Goal: Complete application form

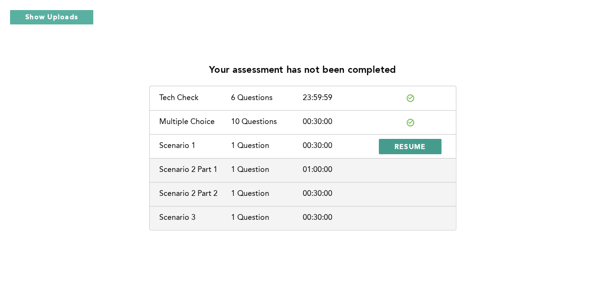
click at [426, 143] on button "RESUME" at bounding box center [410, 146] width 63 height 15
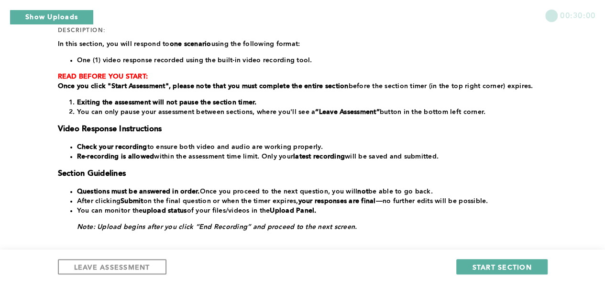
scroll to position [136, 0]
click at [311, 189] on li "Questions must be answered in order. Once you proceed to the next question, you…" at bounding box center [310, 191] width 467 height 10
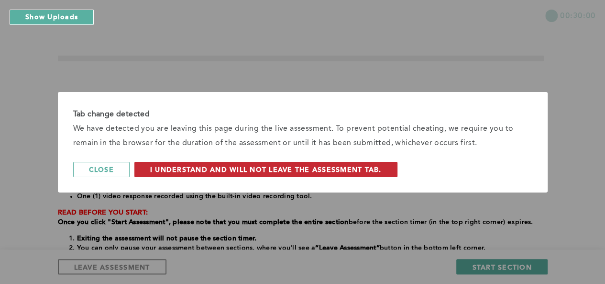
click at [254, 172] on span "I understand and will not leave the assessment tab." at bounding box center [265, 169] width 231 height 9
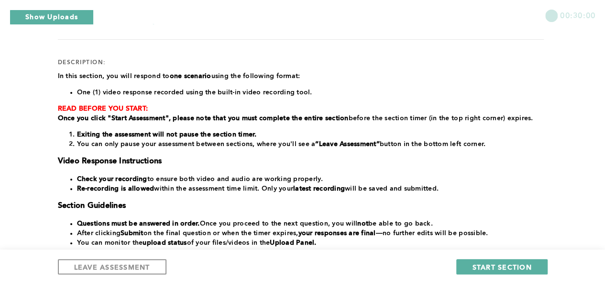
scroll to position [103, 0]
click at [504, 268] on span "START SECTION" at bounding box center [501, 266] width 59 height 9
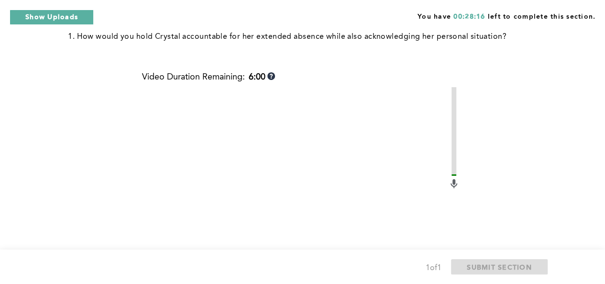
scroll to position [483, 0]
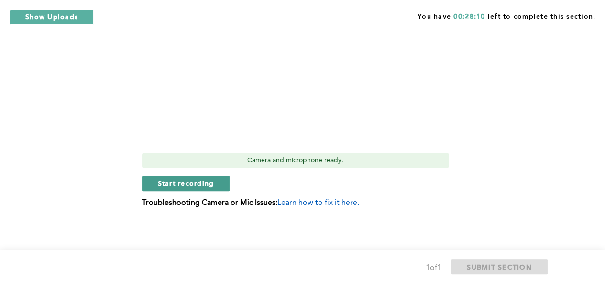
click at [187, 187] on span "Start recording" at bounding box center [186, 182] width 56 height 9
click at [202, 182] on span "Stop recording" at bounding box center [186, 183] width 56 height 9
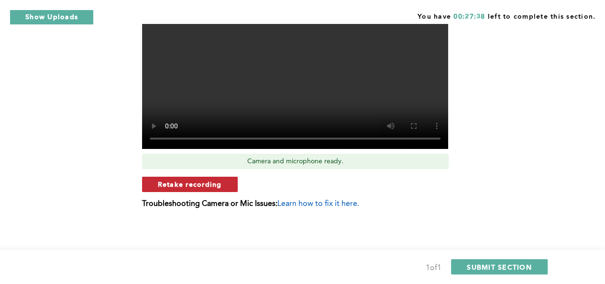
click at [194, 184] on span "Retake recording" at bounding box center [190, 183] width 64 height 9
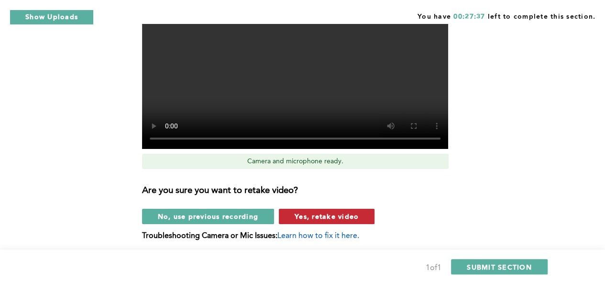
click at [315, 215] on span "Yes, retake video" at bounding box center [327, 215] width 64 height 9
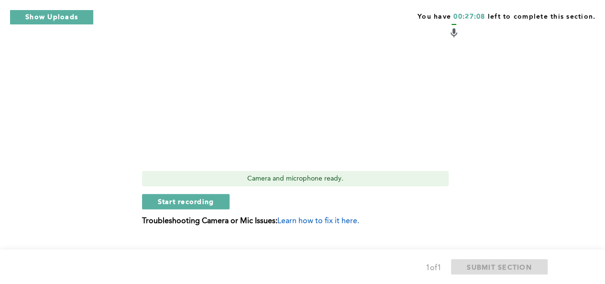
scroll to position [483, 0]
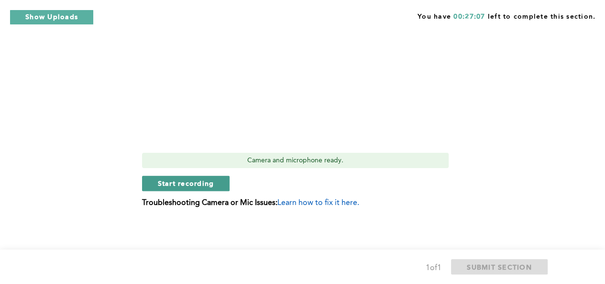
click at [190, 186] on span "Start recording" at bounding box center [186, 182] width 56 height 9
click at [187, 186] on span "Stop recording" at bounding box center [186, 182] width 56 height 9
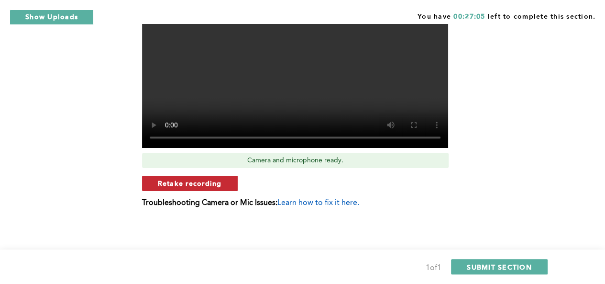
click at [205, 184] on span "Retake recording" at bounding box center [190, 182] width 64 height 9
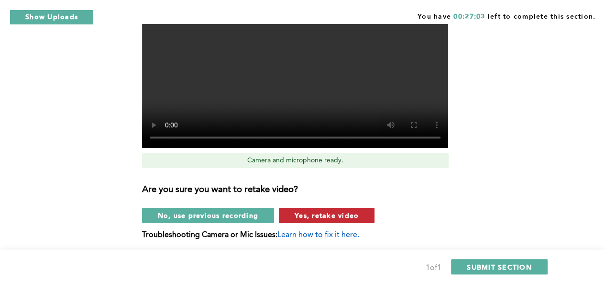
click at [326, 213] on span "Yes, retake video" at bounding box center [327, 214] width 64 height 9
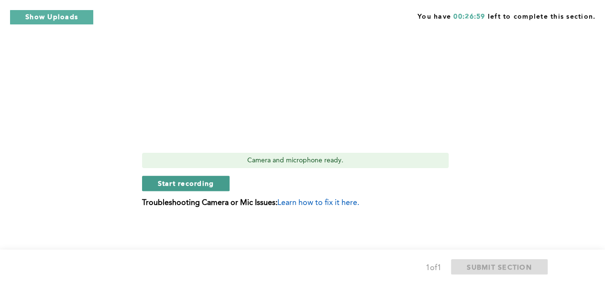
click at [181, 185] on span "Start recording" at bounding box center [186, 182] width 56 height 9
click at [207, 183] on span "Stop recording" at bounding box center [186, 182] width 56 height 9
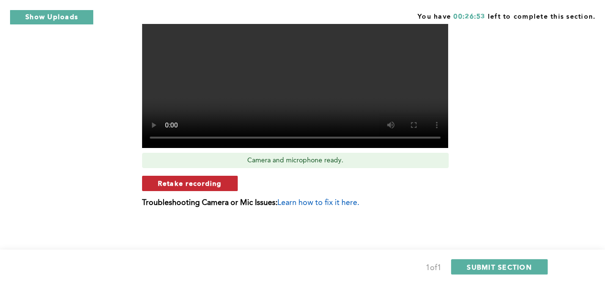
click at [199, 184] on span "Retake recording" at bounding box center [190, 182] width 64 height 9
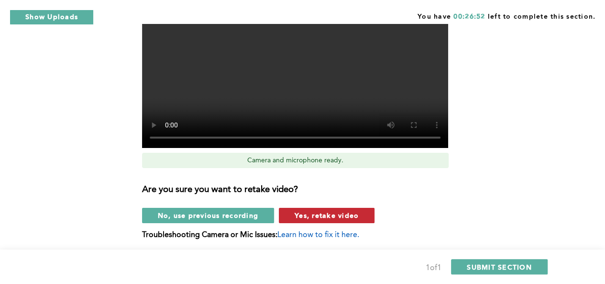
click at [317, 215] on span "Yes, retake video" at bounding box center [327, 214] width 64 height 9
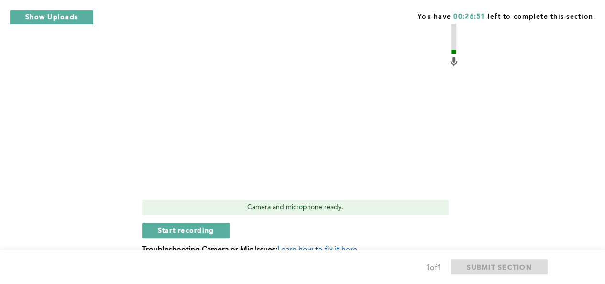
scroll to position [433, 0]
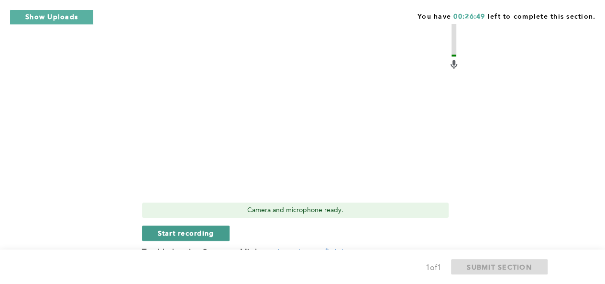
click at [173, 231] on span "Start recording" at bounding box center [186, 232] width 56 height 9
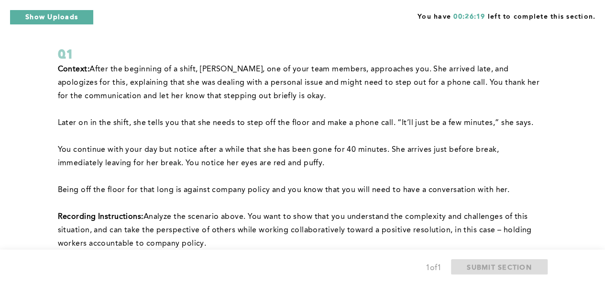
scroll to position [483, 0]
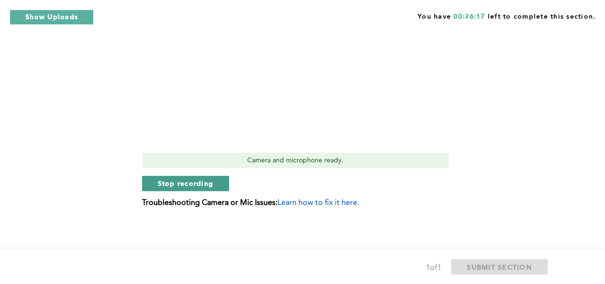
click at [191, 181] on span "Stop recording" at bounding box center [186, 182] width 56 height 9
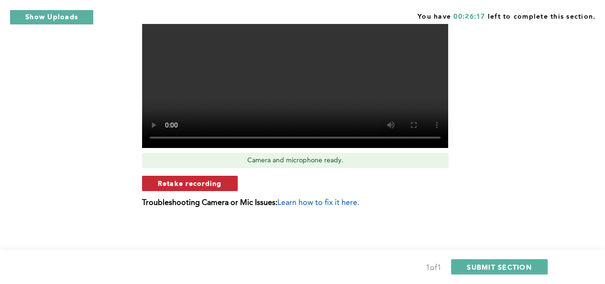
click at [214, 184] on span "Retake recording" at bounding box center [190, 182] width 64 height 9
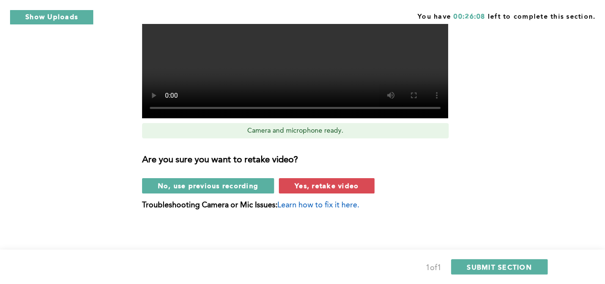
scroll to position [516, 0]
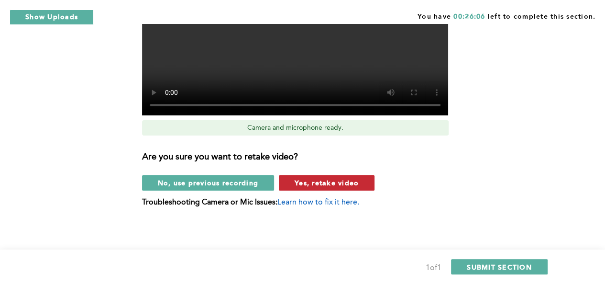
click at [312, 184] on span "Yes, retake video" at bounding box center [327, 182] width 64 height 9
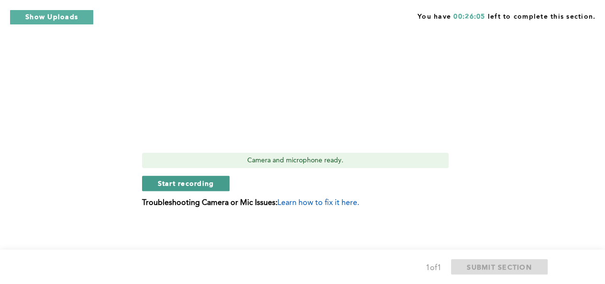
click at [194, 183] on span "Start recording" at bounding box center [186, 182] width 56 height 9
click at [182, 190] on div "Video Duration Remaining: 5:53 Camera and microphone ready. Stop recording Trou…" at bounding box center [301, 58] width 318 height 311
click at [182, 190] on div "Video Duration Remaining: 5:52 Camera and microphone ready. Stop recording Trou…" at bounding box center [301, 58] width 318 height 311
click at [198, 185] on span "Stop recording" at bounding box center [186, 182] width 56 height 9
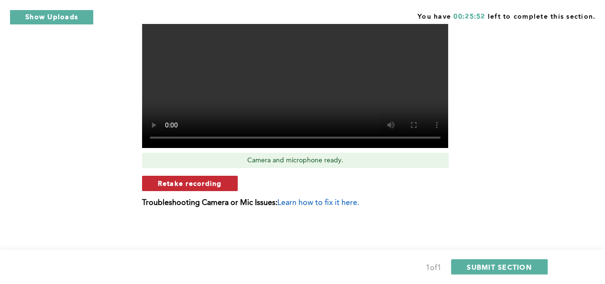
click at [187, 180] on span "Retake recording" at bounding box center [190, 182] width 64 height 9
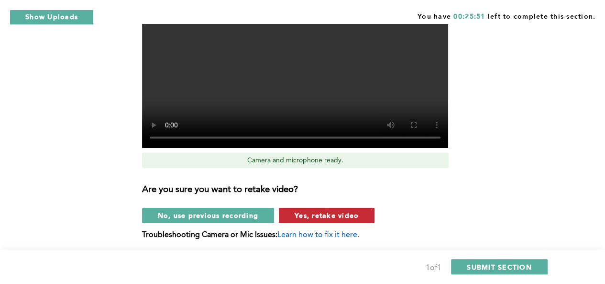
click at [329, 215] on span "Yes, retake video" at bounding box center [327, 214] width 64 height 9
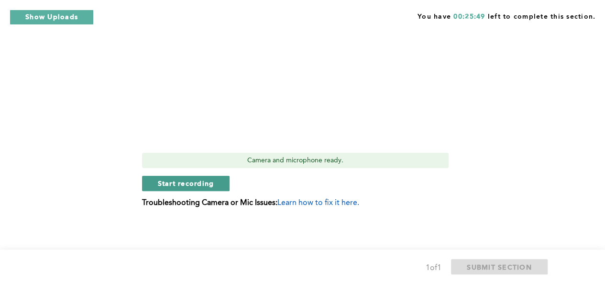
click at [212, 183] on span "Start recording" at bounding box center [186, 182] width 56 height 9
click at [179, 183] on span "Stop recording" at bounding box center [186, 182] width 56 height 9
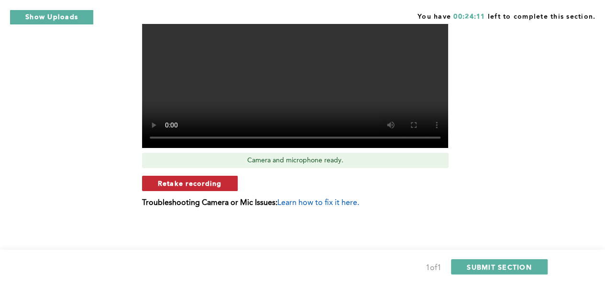
click at [216, 183] on span "Retake recording" at bounding box center [190, 182] width 64 height 9
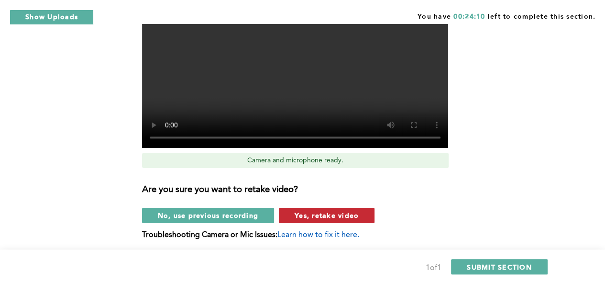
click at [324, 215] on span "Yes, retake video" at bounding box center [327, 214] width 64 height 9
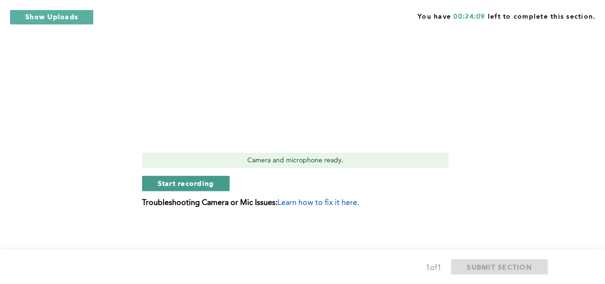
click at [184, 180] on span "Start recording" at bounding box center [186, 182] width 56 height 9
click at [183, 179] on span "Stop recording" at bounding box center [186, 182] width 56 height 9
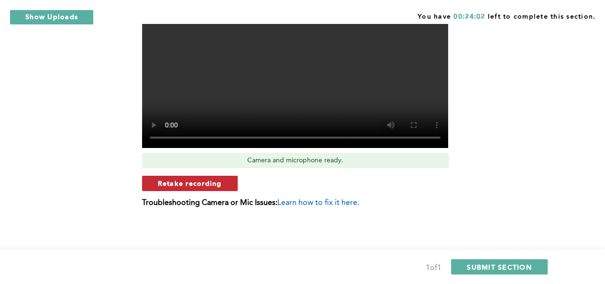
click at [225, 181] on button "Retake recording" at bounding box center [190, 183] width 96 height 15
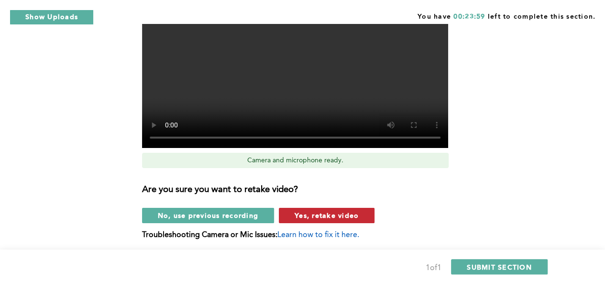
click at [322, 215] on span "Yes, retake video" at bounding box center [327, 214] width 64 height 9
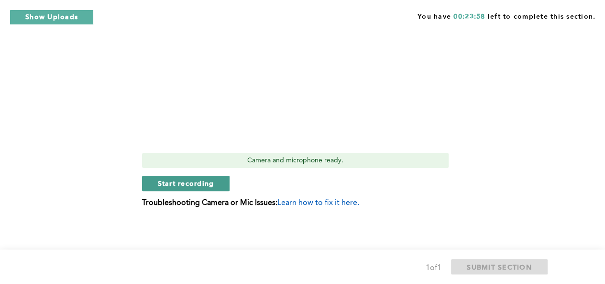
click at [201, 183] on span "Start recording" at bounding box center [186, 182] width 56 height 9
click at [197, 185] on span "Stop recording" at bounding box center [186, 182] width 56 height 9
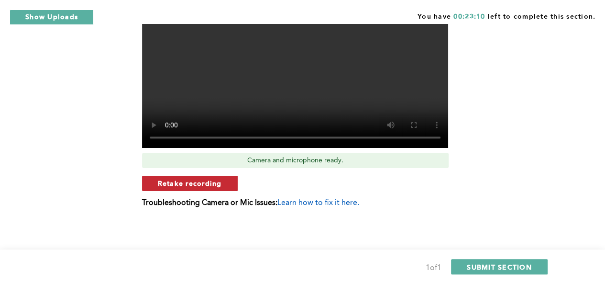
click at [214, 184] on span "Retake recording" at bounding box center [190, 182] width 64 height 9
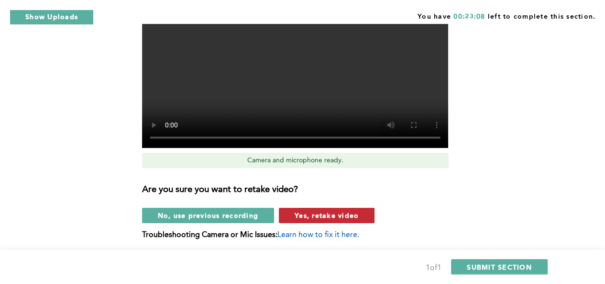
click at [338, 217] on span "Yes, retake video" at bounding box center [327, 214] width 64 height 9
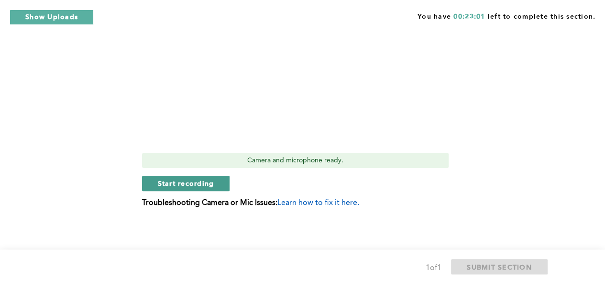
click at [184, 182] on span "Start recording" at bounding box center [186, 182] width 56 height 9
click at [189, 183] on span "Stop recording" at bounding box center [186, 182] width 56 height 9
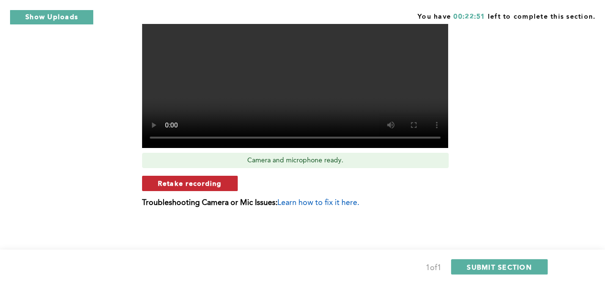
click at [208, 182] on span "Retake recording" at bounding box center [190, 182] width 64 height 9
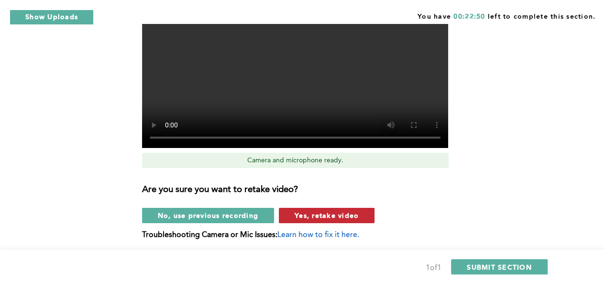
click at [323, 216] on span "Yes, retake video" at bounding box center [327, 214] width 64 height 9
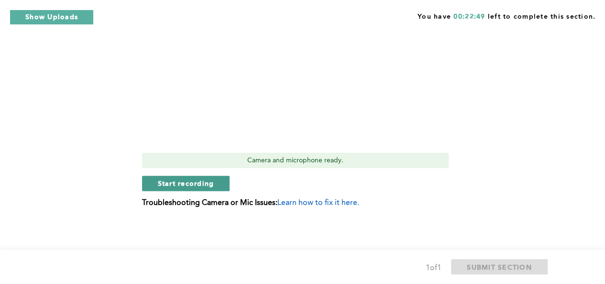
click at [186, 181] on span "Start recording" at bounding box center [186, 182] width 56 height 9
click at [187, 183] on span "Stop recording" at bounding box center [186, 182] width 56 height 9
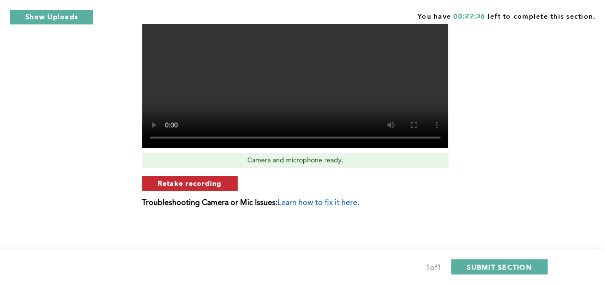
click at [197, 184] on span "Retake recording" at bounding box center [190, 182] width 64 height 9
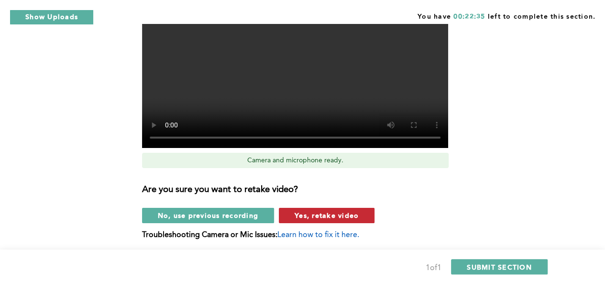
click at [332, 217] on span "Yes, retake video" at bounding box center [327, 214] width 64 height 9
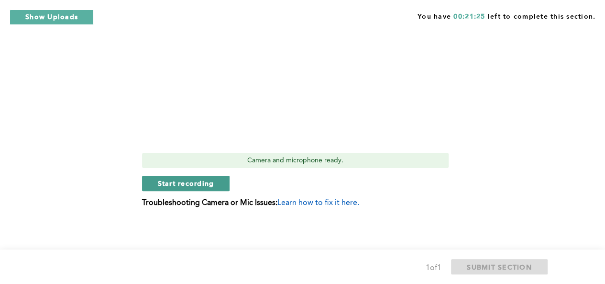
click at [183, 185] on span "Start recording" at bounding box center [186, 182] width 56 height 9
click at [199, 181] on span "Stop recording" at bounding box center [186, 182] width 56 height 9
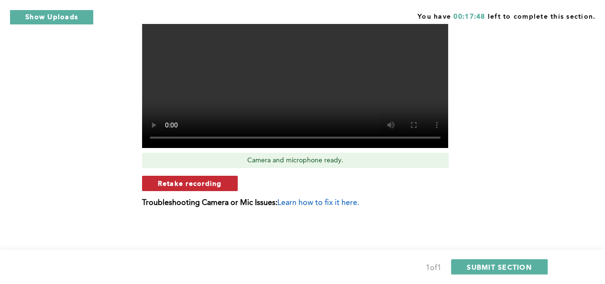
click at [167, 179] on span "Retake recording" at bounding box center [190, 182] width 64 height 9
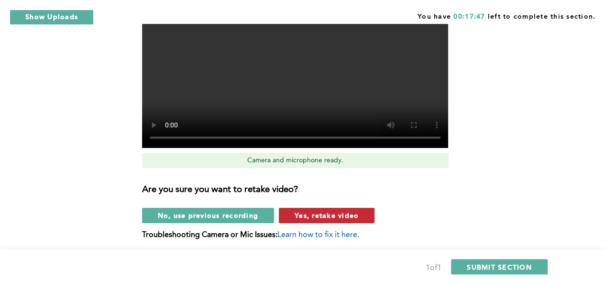
click at [325, 212] on span "Yes, retake video" at bounding box center [327, 214] width 64 height 9
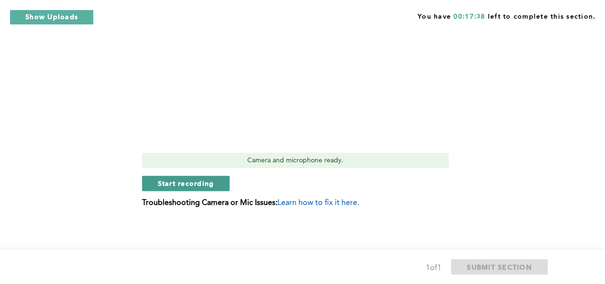
click at [187, 181] on span "Start recording" at bounding box center [186, 182] width 56 height 9
click at [198, 183] on span "Stop recording" at bounding box center [186, 182] width 56 height 9
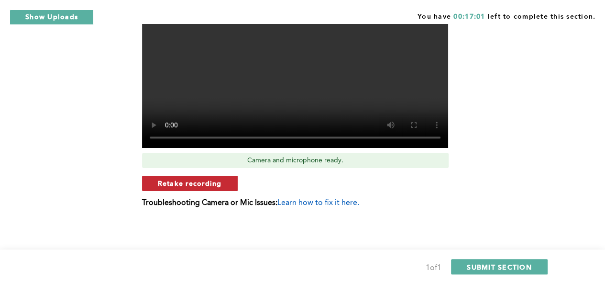
click at [198, 183] on span "Retake recording" at bounding box center [190, 182] width 64 height 9
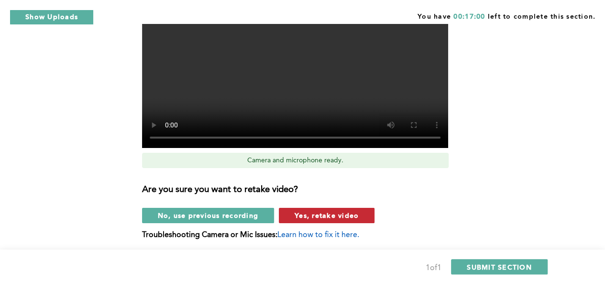
click at [336, 214] on span "Yes, retake video" at bounding box center [327, 214] width 64 height 9
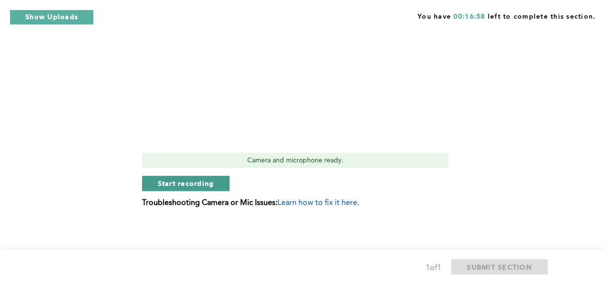
click at [181, 184] on span "Start recording" at bounding box center [186, 182] width 56 height 9
click at [166, 182] on span "Stop recording" at bounding box center [186, 182] width 56 height 9
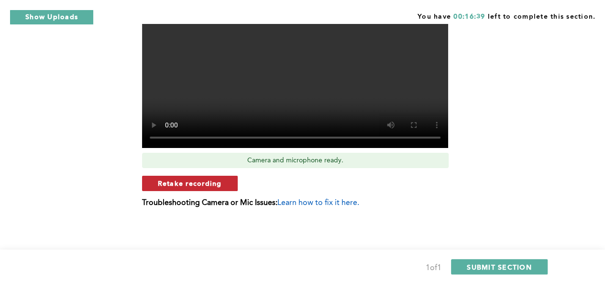
click at [197, 181] on span "Retake recording" at bounding box center [190, 182] width 64 height 9
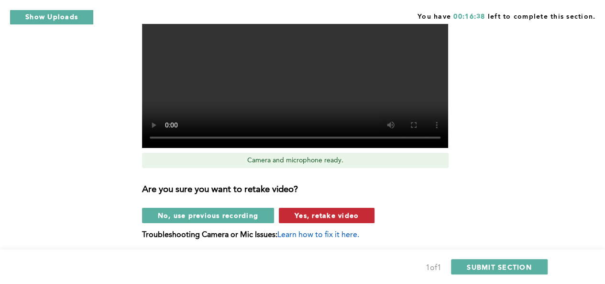
click at [319, 216] on span "Yes, retake video" at bounding box center [327, 214] width 64 height 9
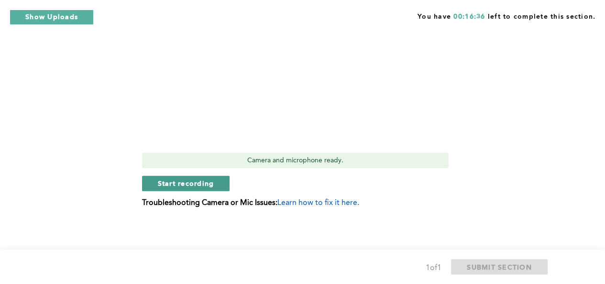
click at [194, 184] on span "Start recording" at bounding box center [186, 182] width 56 height 9
click at [205, 183] on span "Stop recording" at bounding box center [186, 182] width 56 height 9
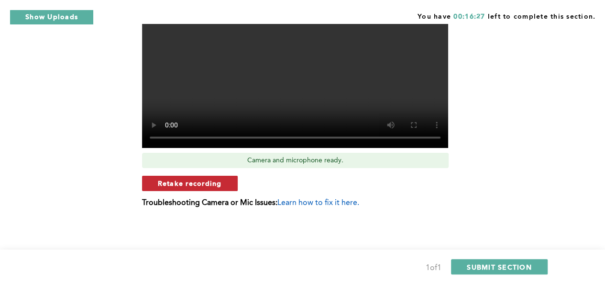
click at [198, 183] on span "Retake recording" at bounding box center [190, 182] width 64 height 9
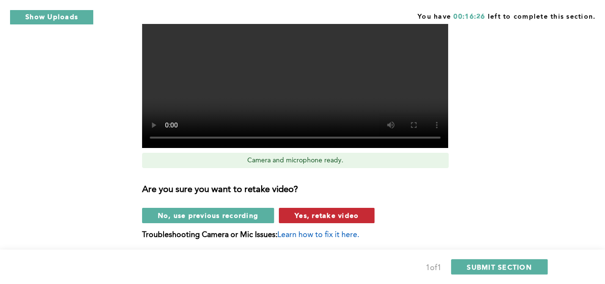
click at [310, 217] on span "Yes, retake video" at bounding box center [327, 214] width 64 height 9
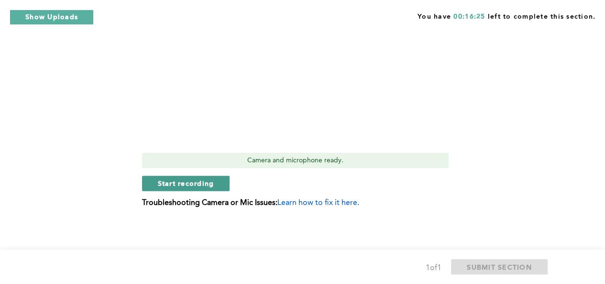
click at [185, 185] on span "Start recording" at bounding box center [186, 182] width 56 height 9
click at [168, 178] on span "Stop recording" at bounding box center [186, 182] width 56 height 9
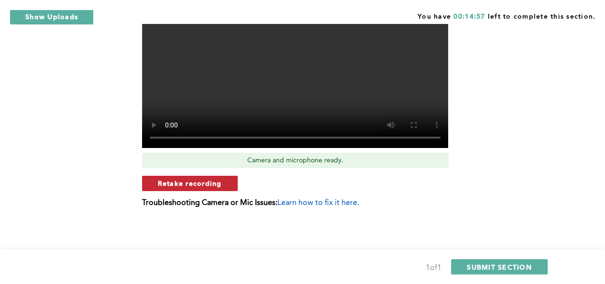
click at [180, 181] on span "Retake recording" at bounding box center [190, 182] width 64 height 9
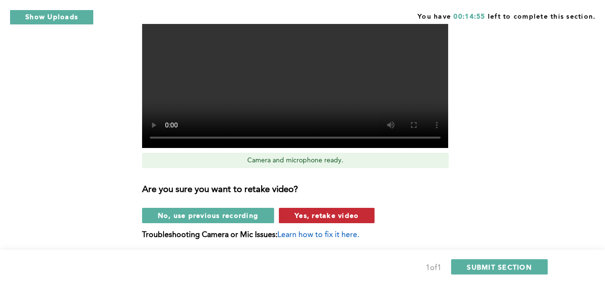
click at [330, 216] on span "Yes, retake video" at bounding box center [327, 214] width 64 height 9
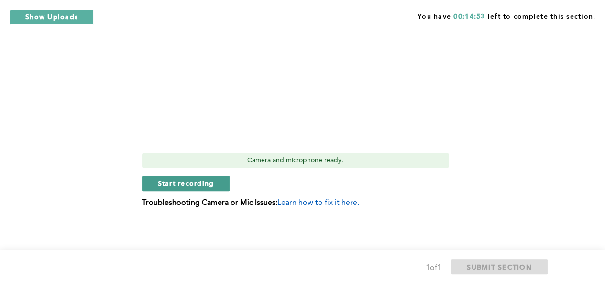
click at [201, 184] on span "Start recording" at bounding box center [186, 182] width 56 height 9
click at [205, 185] on span "Stop recording" at bounding box center [186, 182] width 56 height 9
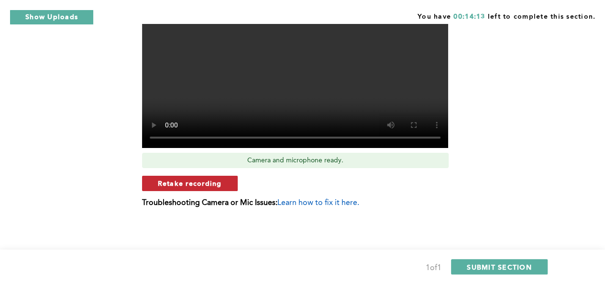
click at [174, 180] on span "Retake recording" at bounding box center [190, 182] width 64 height 9
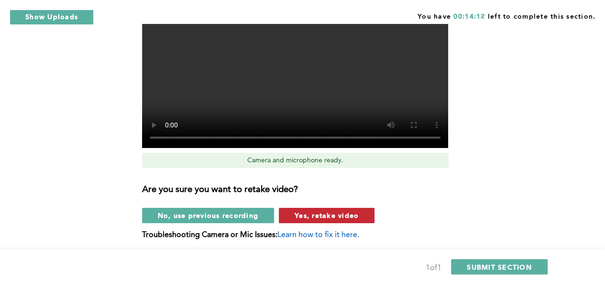
click at [330, 215] on span "Yes, retake video" at bounding box center [327, 214] width 64 height 9
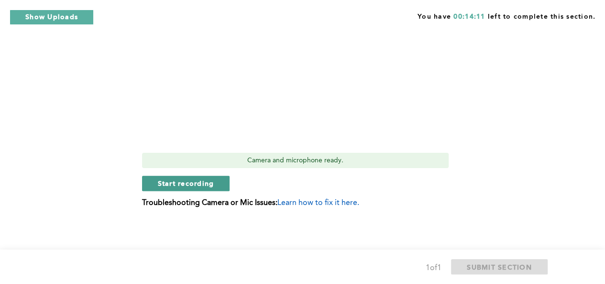
click at [187, 184] on span "Start recording" at bounding box center [186, 182] width 56 height 9
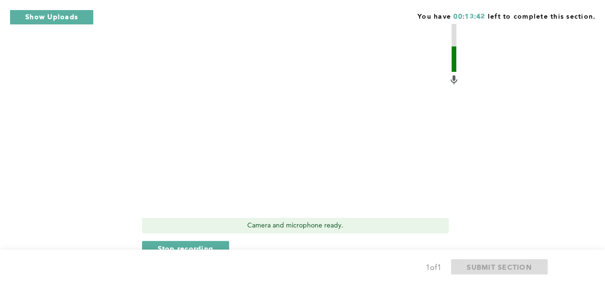
scroll to position [435, 0]
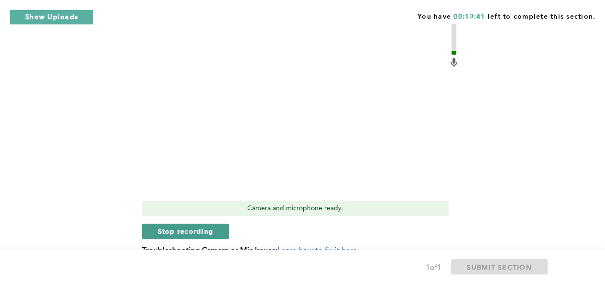
click at [177, 230] on span "Stop recording" at bounding box center [186, 230] width 56 height 9
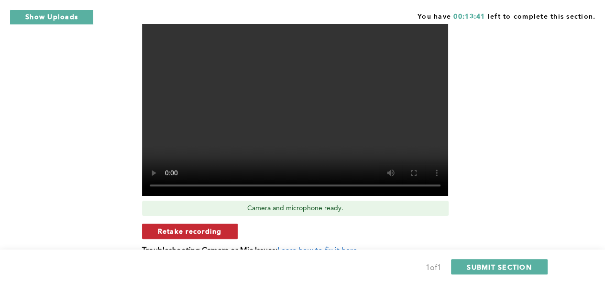
click at [202, 227] on span "Retake recording" at bounding box center [190, 230] width 64 height 9
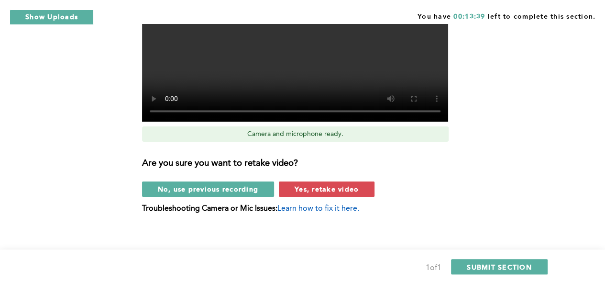
scroll to position [509, 0]
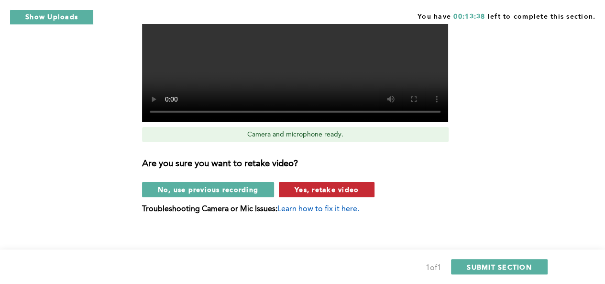
click at [320, 185] on span "Yes, retake video" at bounding box center [327, 189] width 64 height 9
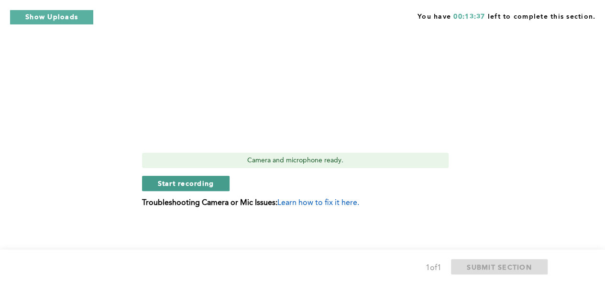
click at [197, 182] on span "Start recording" at bounding box center [186, 182] width 56 height 9
click at [209, 184] on span "Stop recording" at bounding box center [186, 182] width 56 height 9
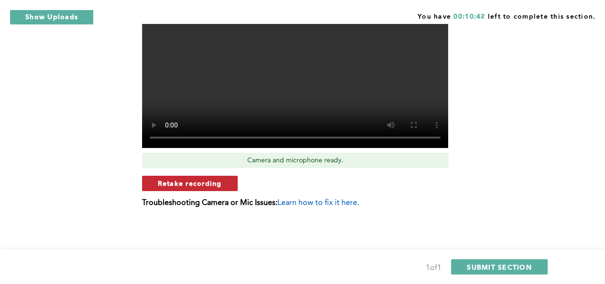
click at [195, 183] on span "Retake recording" at bounding box center [190, 182] width 64 height 9
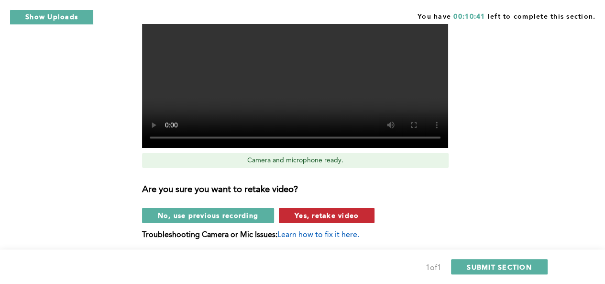
click at [331, 214] on span "Yes, retake video" at bounding box center [327, 214] width 64 height 9
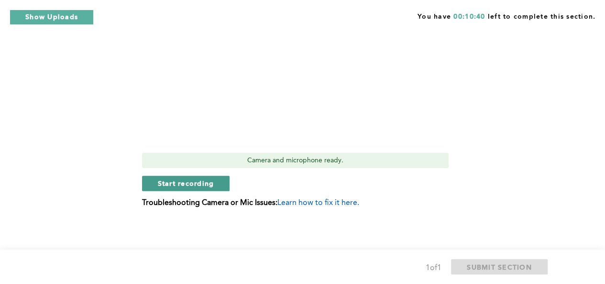
click at [209, 181] on span "Start recording" at bounding box center [186, 182] width 56 height 9
click at [197, 188] on button "Stop recording" at bounding box center [186, 183] width 88 height 15
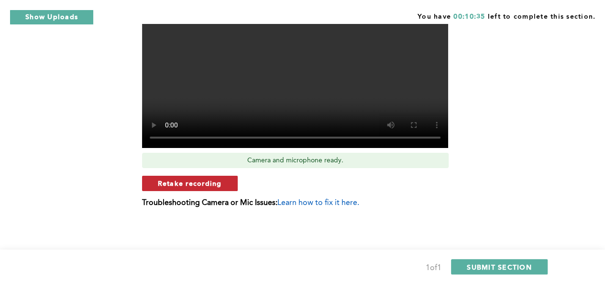
click at [209, 183] on span "Retake recording" at bounding box center [190, 182] width 64 height 9
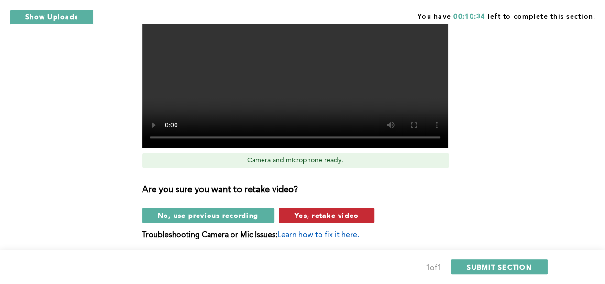
click at [323, 216] on span "Yes, retake video" at bounding box center [327, 214] width 64 height 9
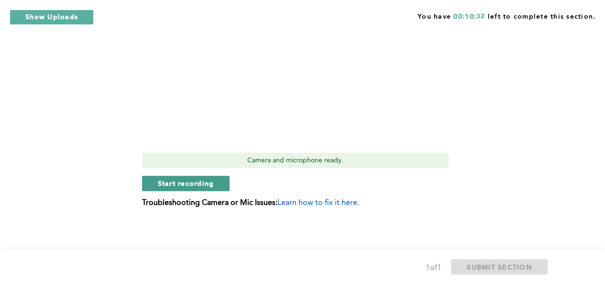
click at [192, 180] on span "Start recording" at bounding box center [186, 182] width 56 height 9
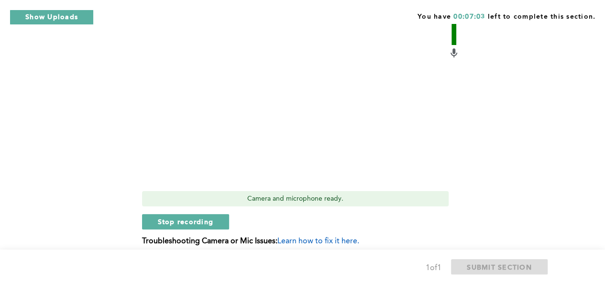
scroll to position [446, 0]
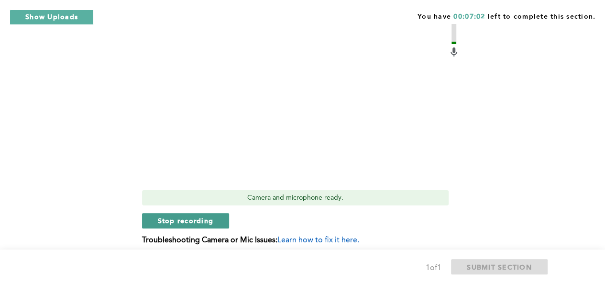
click at [187, 219] on span "Stop recording" at bounding box center [186, 220] width 56 height 9
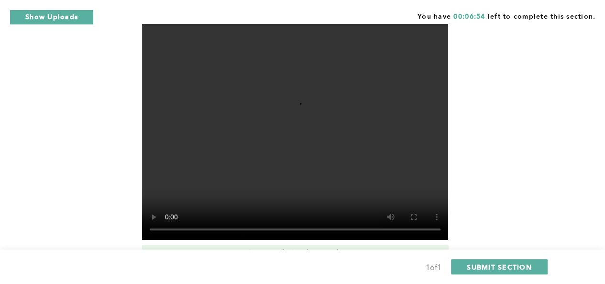
scroll to position [390, 0]
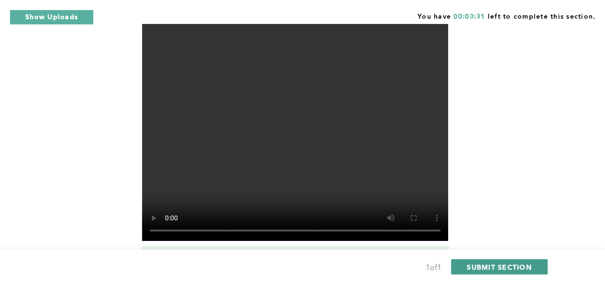
click at [493, 266] on span "SUBMIT SECTION" at bounding box center [499, 266] width 65 height 9
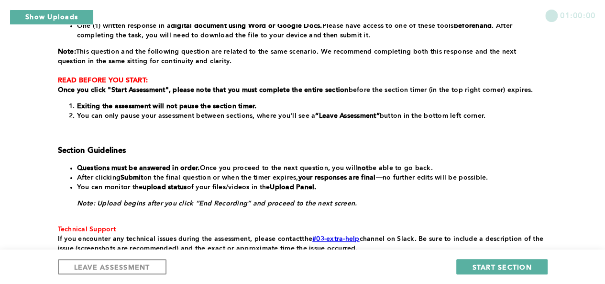
scroll to position [243, 0]
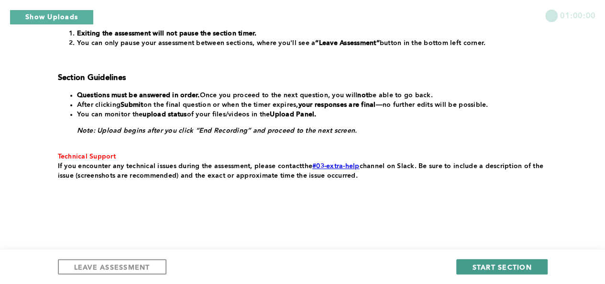
click at [496, 267] on span "START SECTION" at bounding box center [501, 266] width 59 height 9
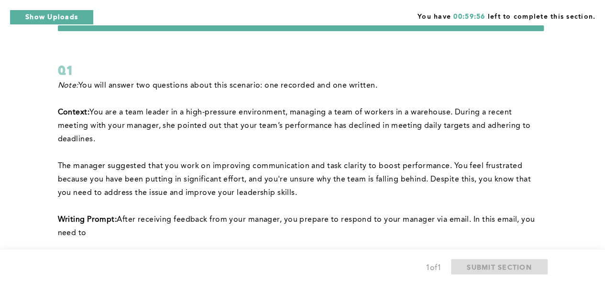
scroll to position [31, 0]
click at [91, 112] on p "﻿Context: You are a team leader in a high-pressure environment, managing a team…" at bounding box center [301, 125] width 486 height 40
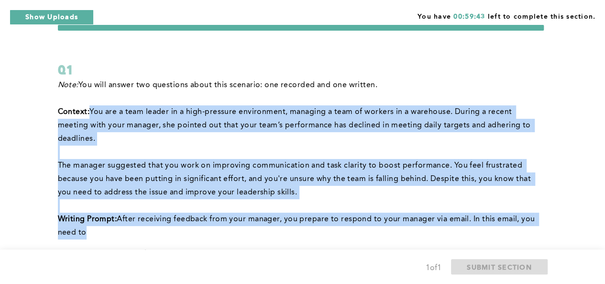
drag, startPoint x: 91, startPoint y: 109, endPoint x: 516, endPoint y: 236, distance: 443.8
click at [516, 236] on div "Note: You will answer two questions about this scenario: one recorded and one w…" at bounding box center [301, 223] width 486 height 291
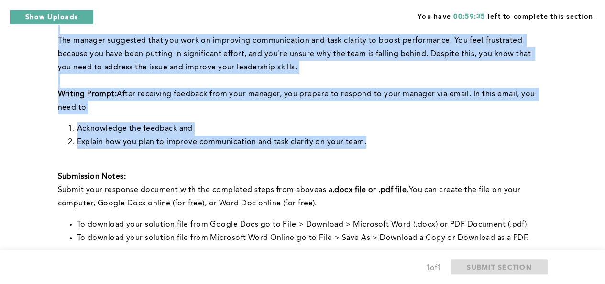
scroll to position [0, 0]
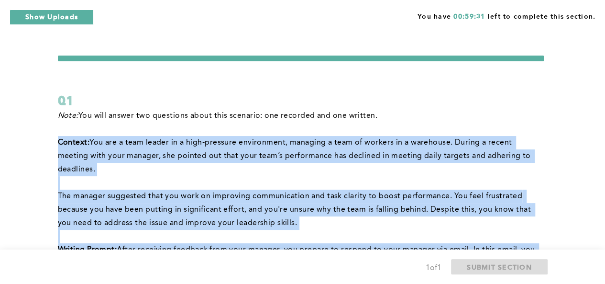
drag, startPoint x: 380, startPoint y: 145, endPoint x: 57, endPoint y: 143, distance: 322.8
click at [58, 143] on div "Note: You will answer two questions about this scenario: one recorded and one w…" at bounding box center [301, 254] width 486 height 291
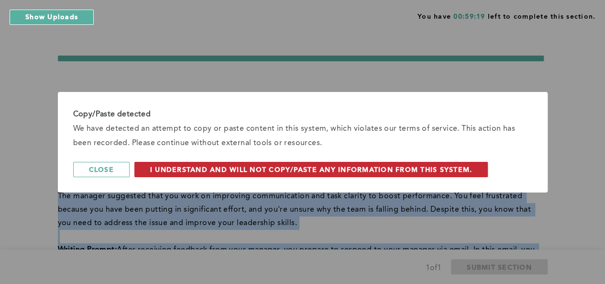
click at [336, 171] on span "I understand and will not copy/paste any information from this system." at bounding box center [311, 169] width 322 height 9
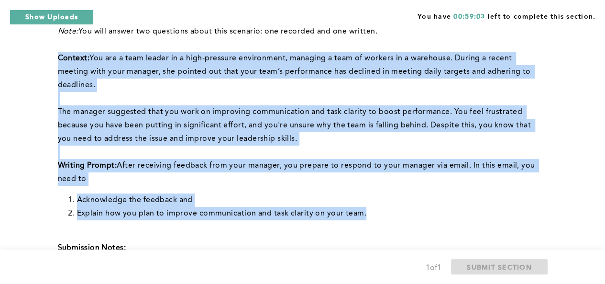
scroll to position [84, 0]
click at [403, 193] on div "Note: You will answer two questions about this scenario: one recorded and one w…" at bounding box center [301, 170] width 486 height 291
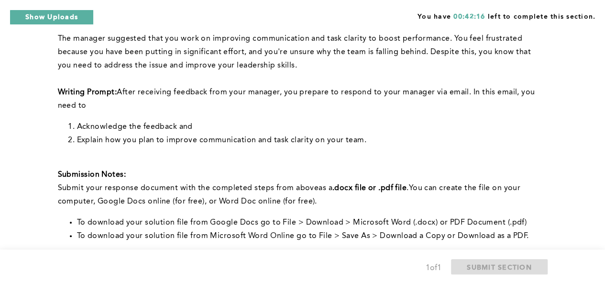
scroll to position [323, 0]
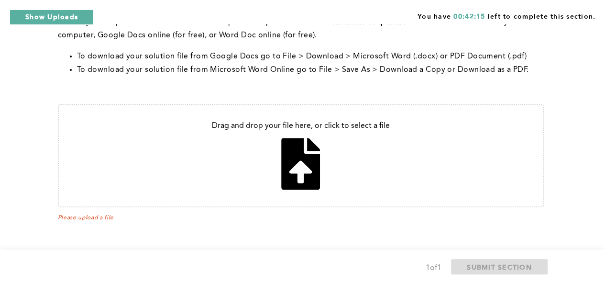
click at [290, 153] on input "file" at bounding box center [301, 155] width 484 height 101
click at [289, 174] on input "file" at bounding box center [301, 155] width 484 height 101
type input "C:\fakepath\Assignment of Email.docx"
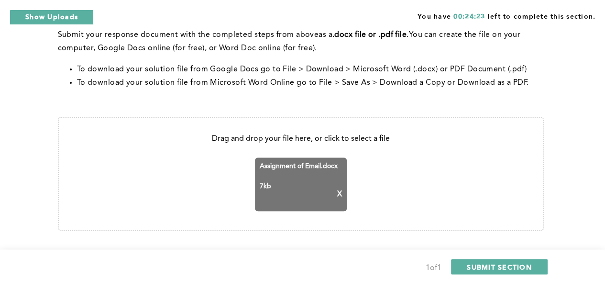
scroll to position [342, 0]
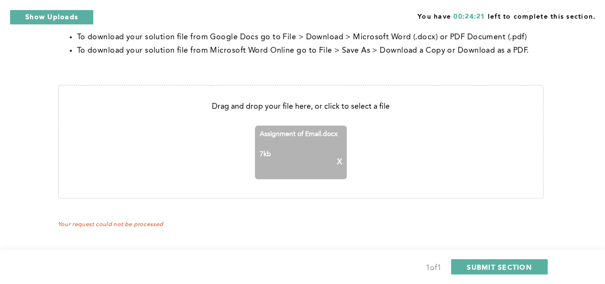
click at [344, 161] on div "Assignment of Email.docx 7 kb X" at bounding box center [301, 152] width 92 height 54
click at [338, 159] on p "X" at bounding box center [339, 162] width 5 height 9
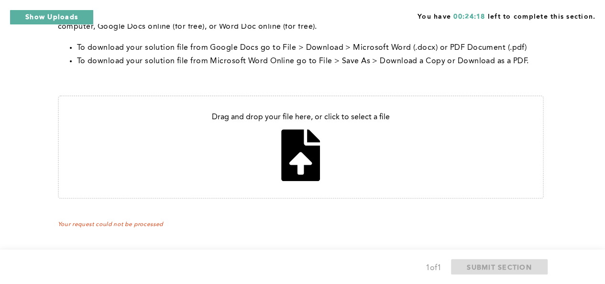
click at [285, 163] on input "file" at bounding box center [301, 146] width 484 height 101
type input "C:\fakepath\Assignment of Email (1).docx"
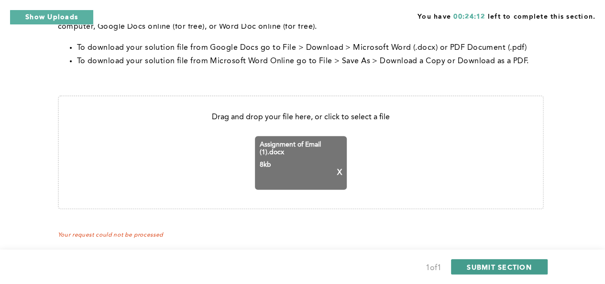
click at [492, 267] on span "SUBMIT SECTION" at bounding box center [499, 266] width 65 height 9
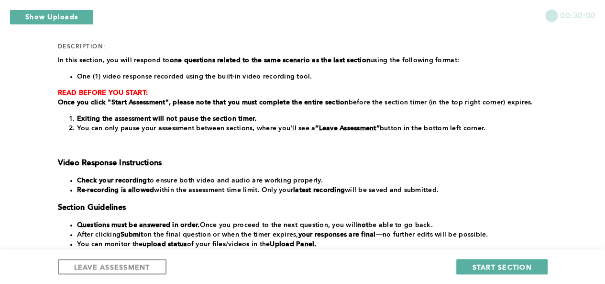
scroll to position [249, 0]
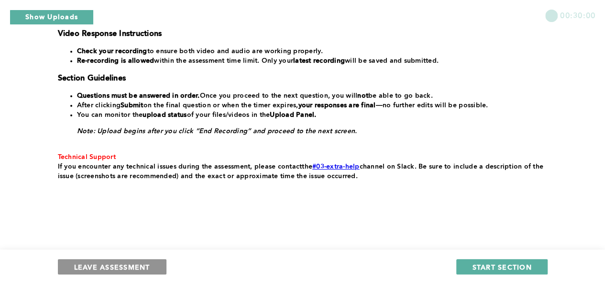
click at [119, 267] on span "LEAVE ASSESSMENT" at bounding box center [112, 266] width 76 height 9
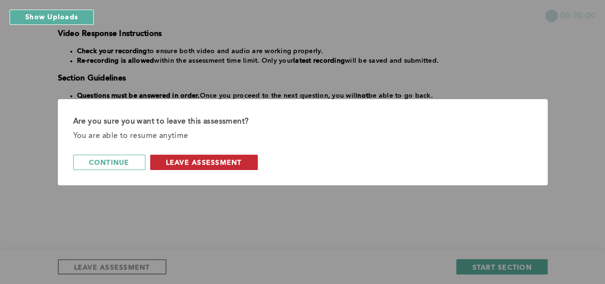
click at [205, 162] on span "leave assessment" at bounding box center [204, 161] width 76 height 9
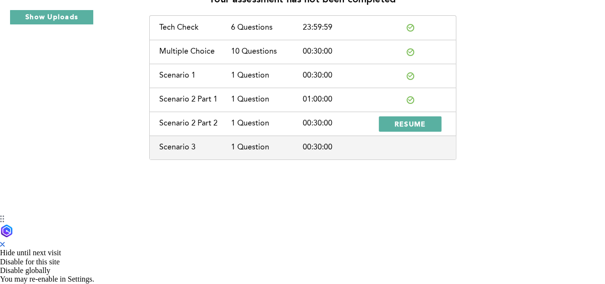
scroll to position [1, 0]
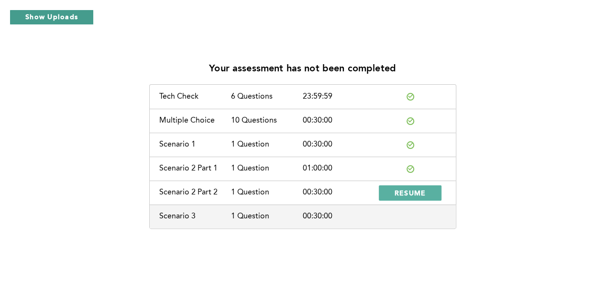
click at [51, 20] on button "Show Uploads" at bounding box center [52, 17] width 84 height 15
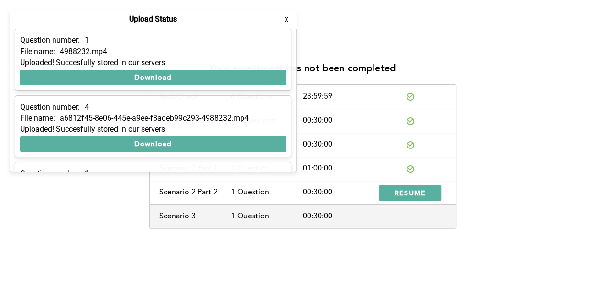
click at [286, 21] on button "x" at bounding box center [287, 19] width 10 height 10
